Goal: Find specific page/section: Find specific page/section

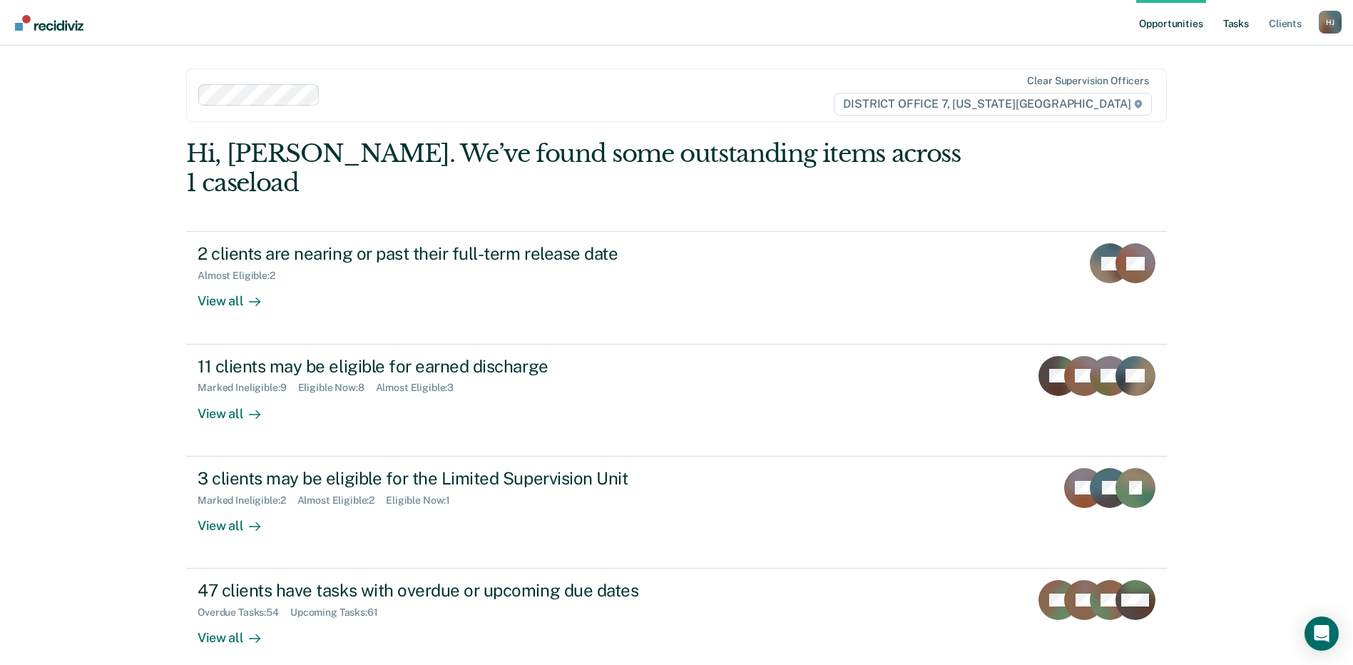
click at [1227, 22] on link "Tasks" at bounding box center [1235, 23] width 31 height 46
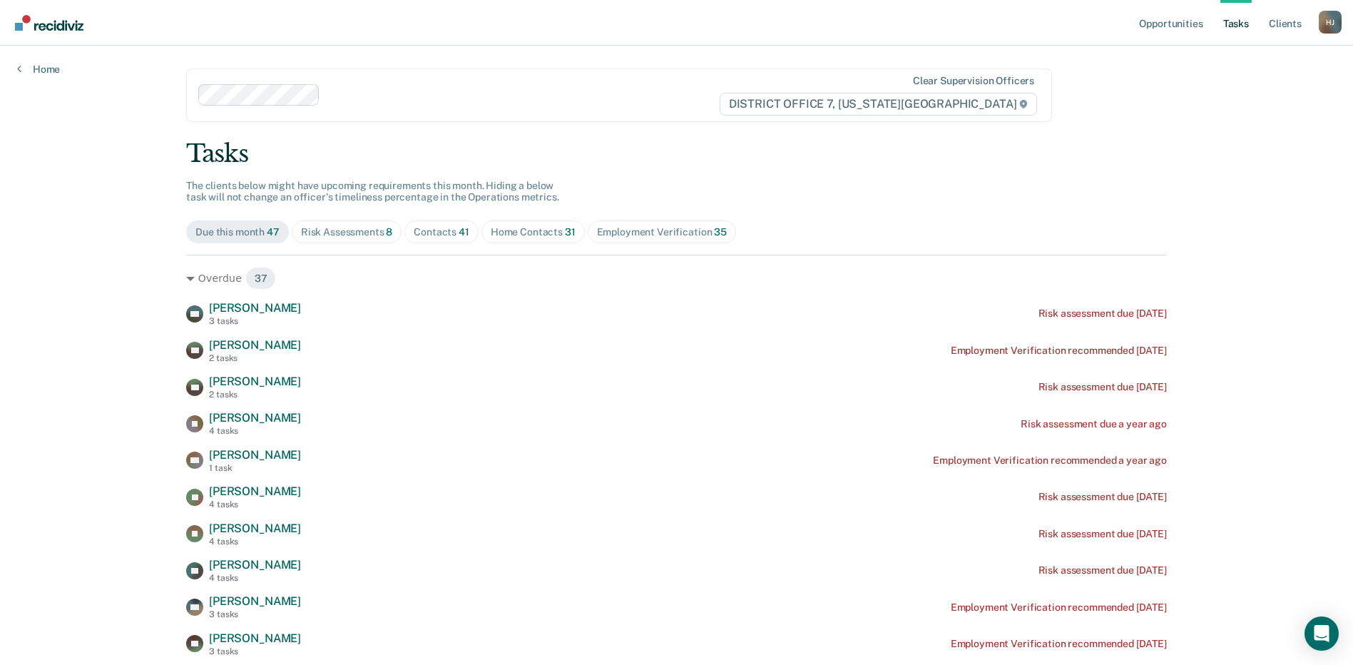
click at [446, 233] on div "Contacts 41" at bounding box center [442, 232] width 56 height 12
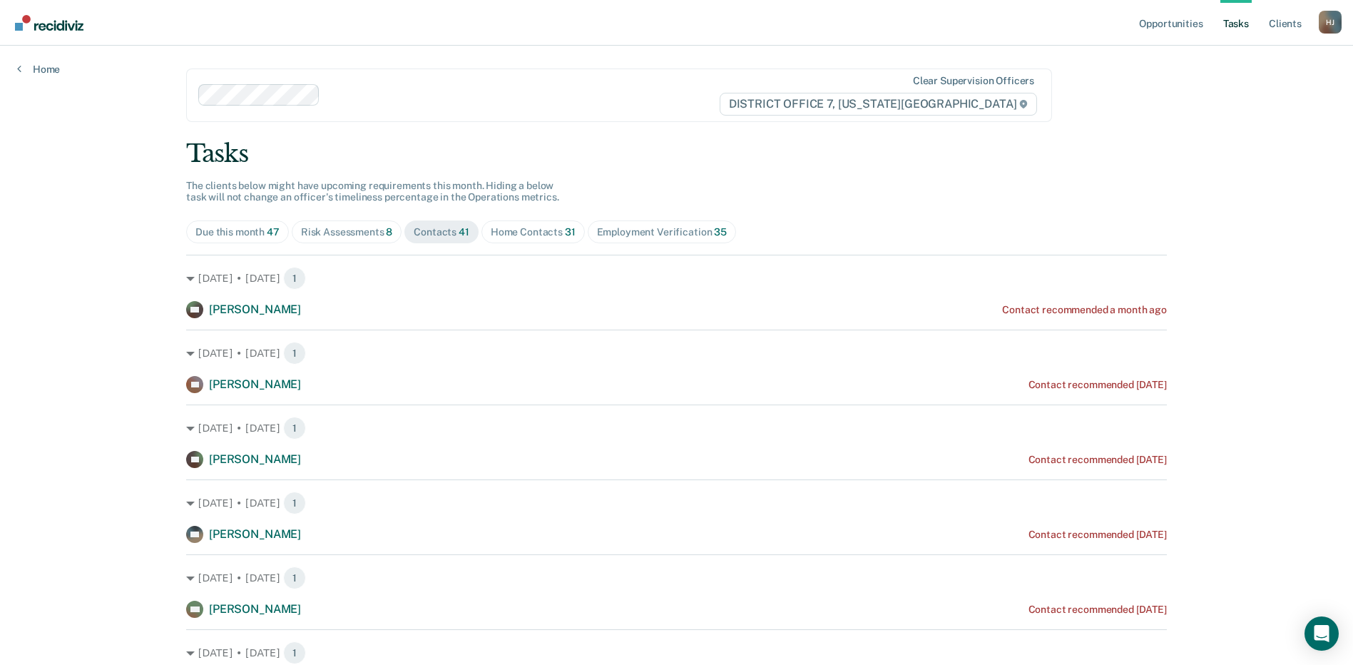
click at [1237, 28] on link "Tasks" at bounding box center [1235, 23] width 31 height 46
click at [546, 233] on div "Home Contacts 31" at bounding box center [533, 232] width 85 height 12
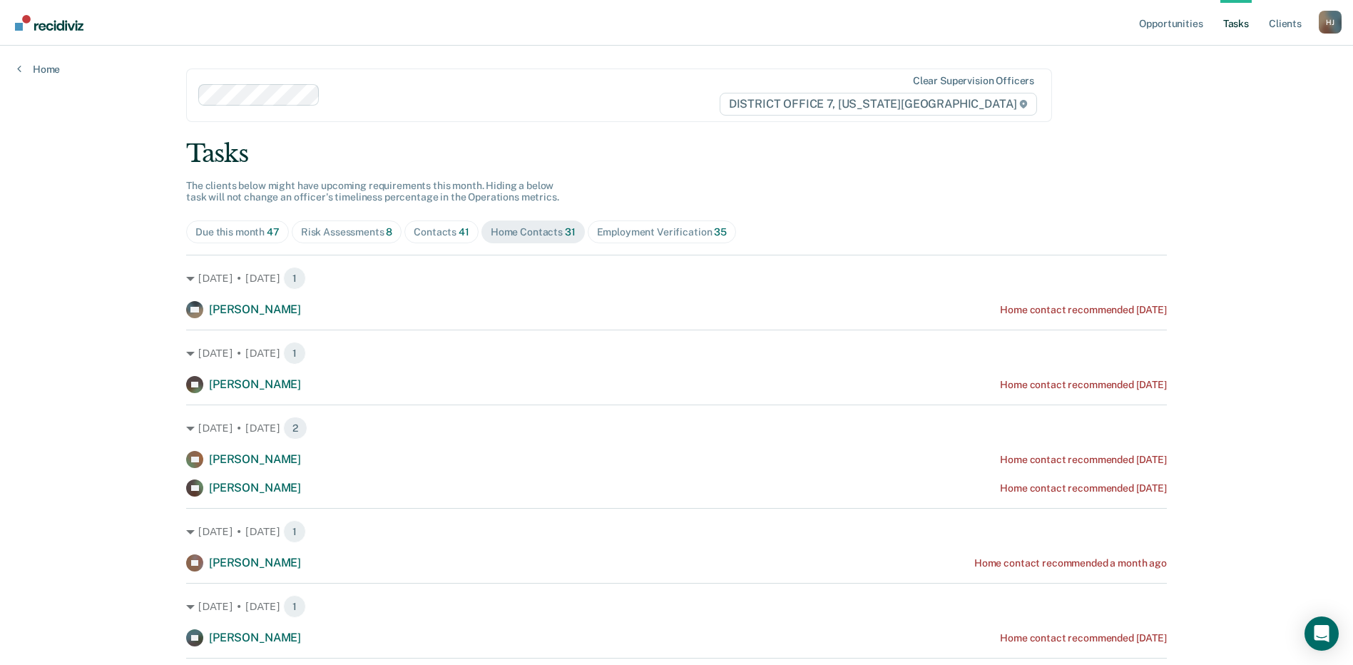
click at [435, 238] on div "Contacts 41" at bounding box center [442, 232] width 56 height 12
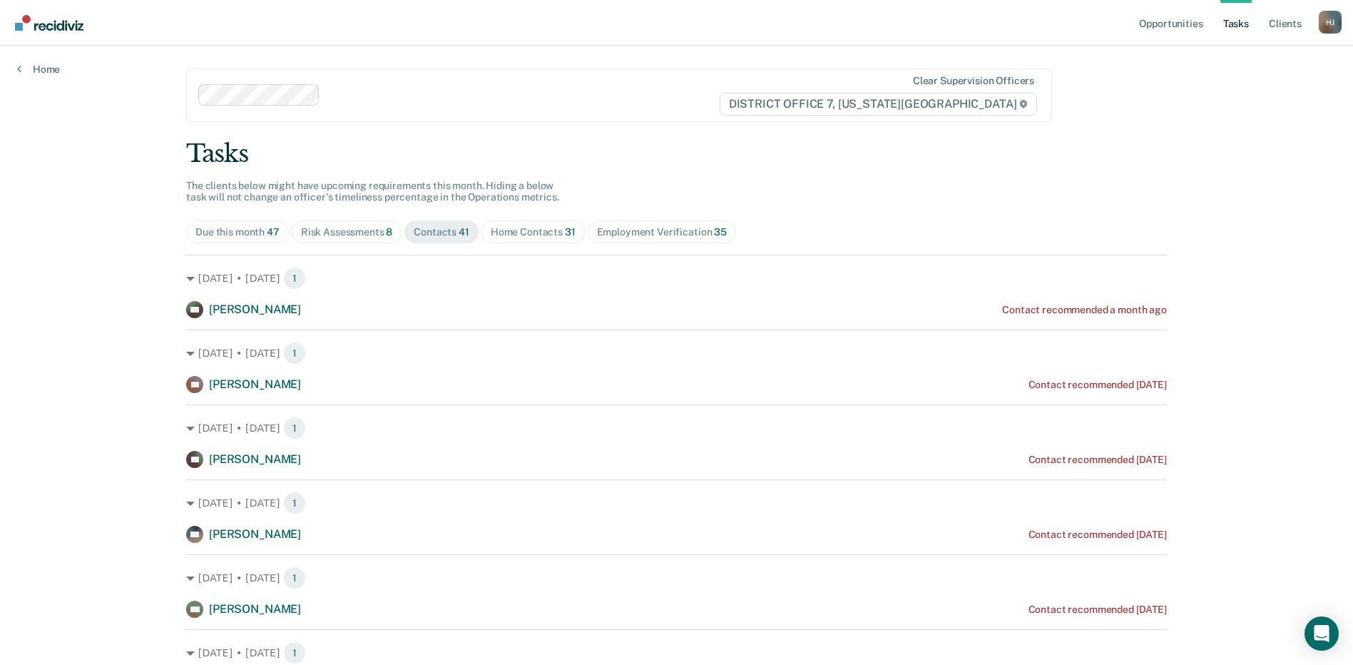
click at [352, 229] on div "Risk Assessments 8" at bounding box center [347, 232] width 92 height 12
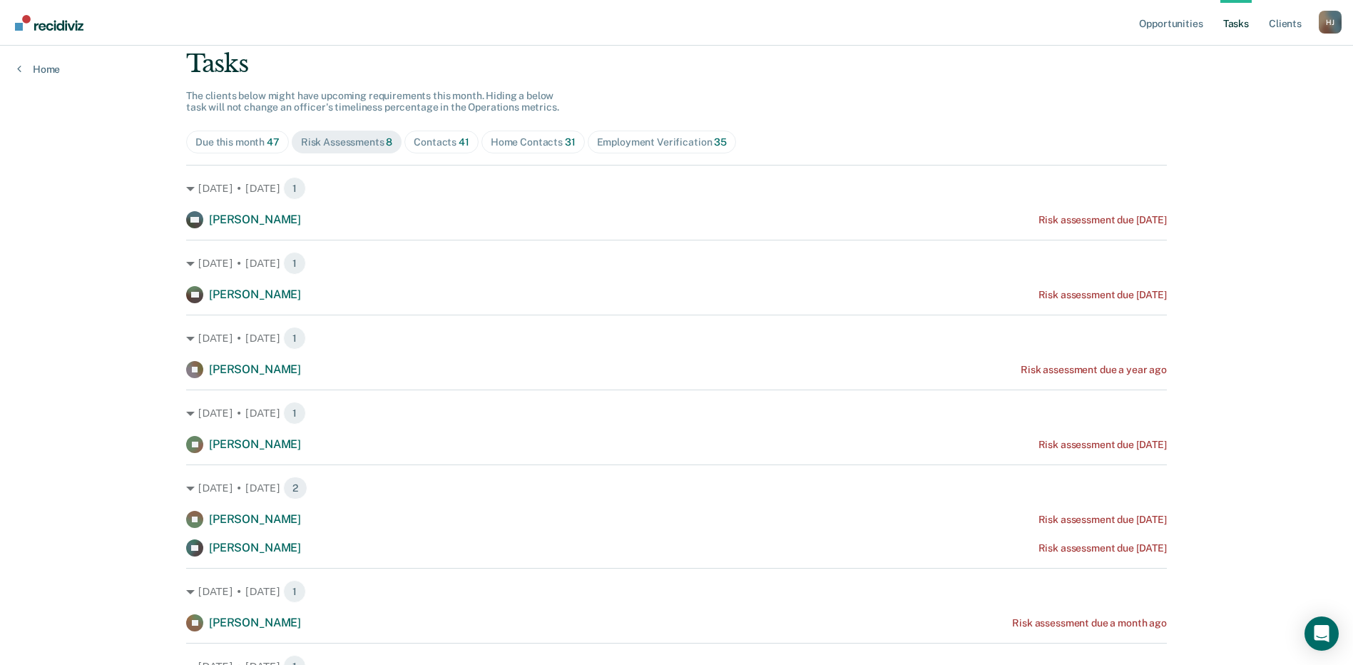
scroll to position [46, 0]
